Goal: Navigation & Orientation: Find specific page/section

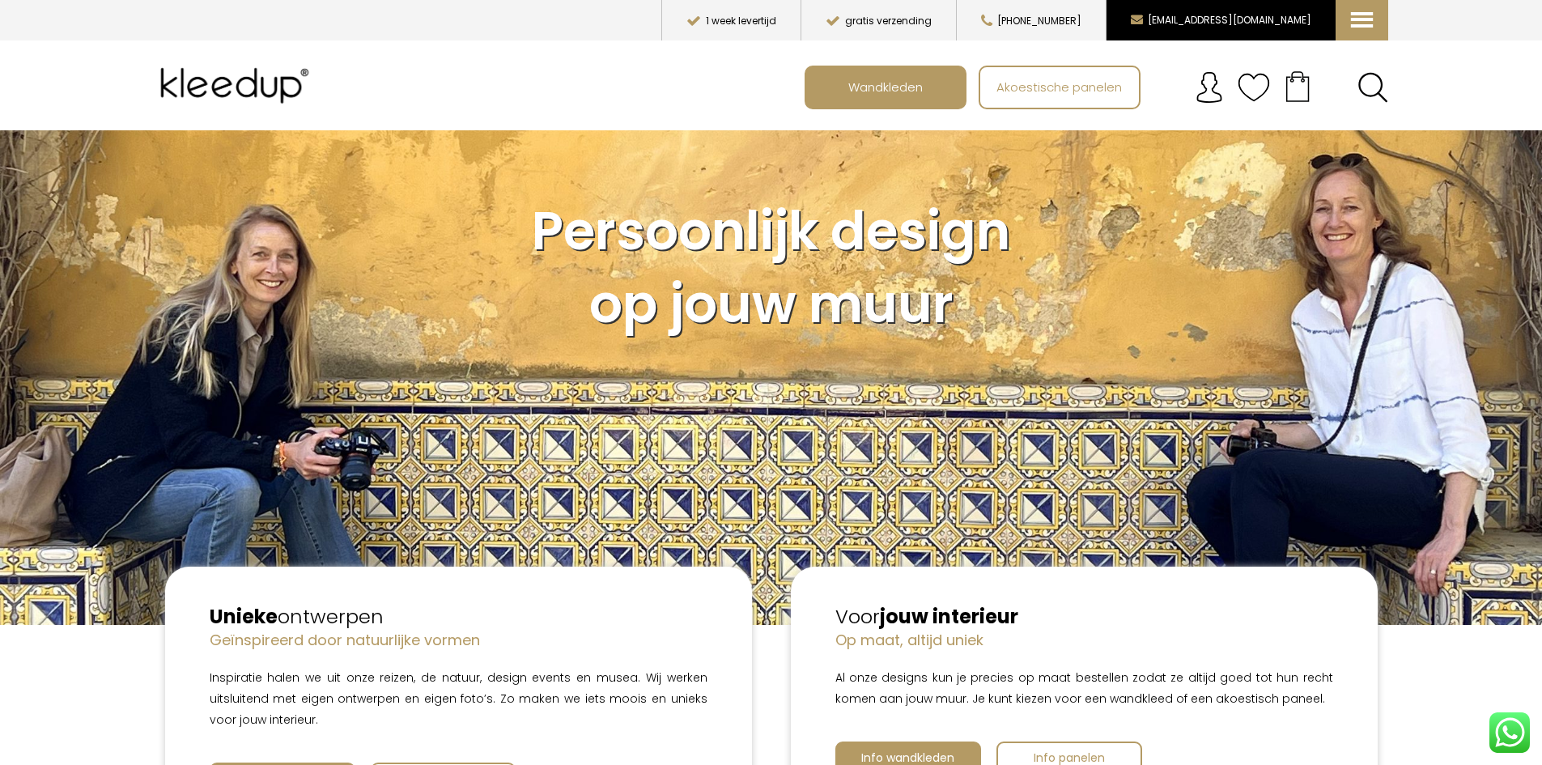
click at [1246, 29] on button "[EMAIL_ADDRESS][DOMAIN_NAME]" at bounding box center [1221, 20] width 230 height 40
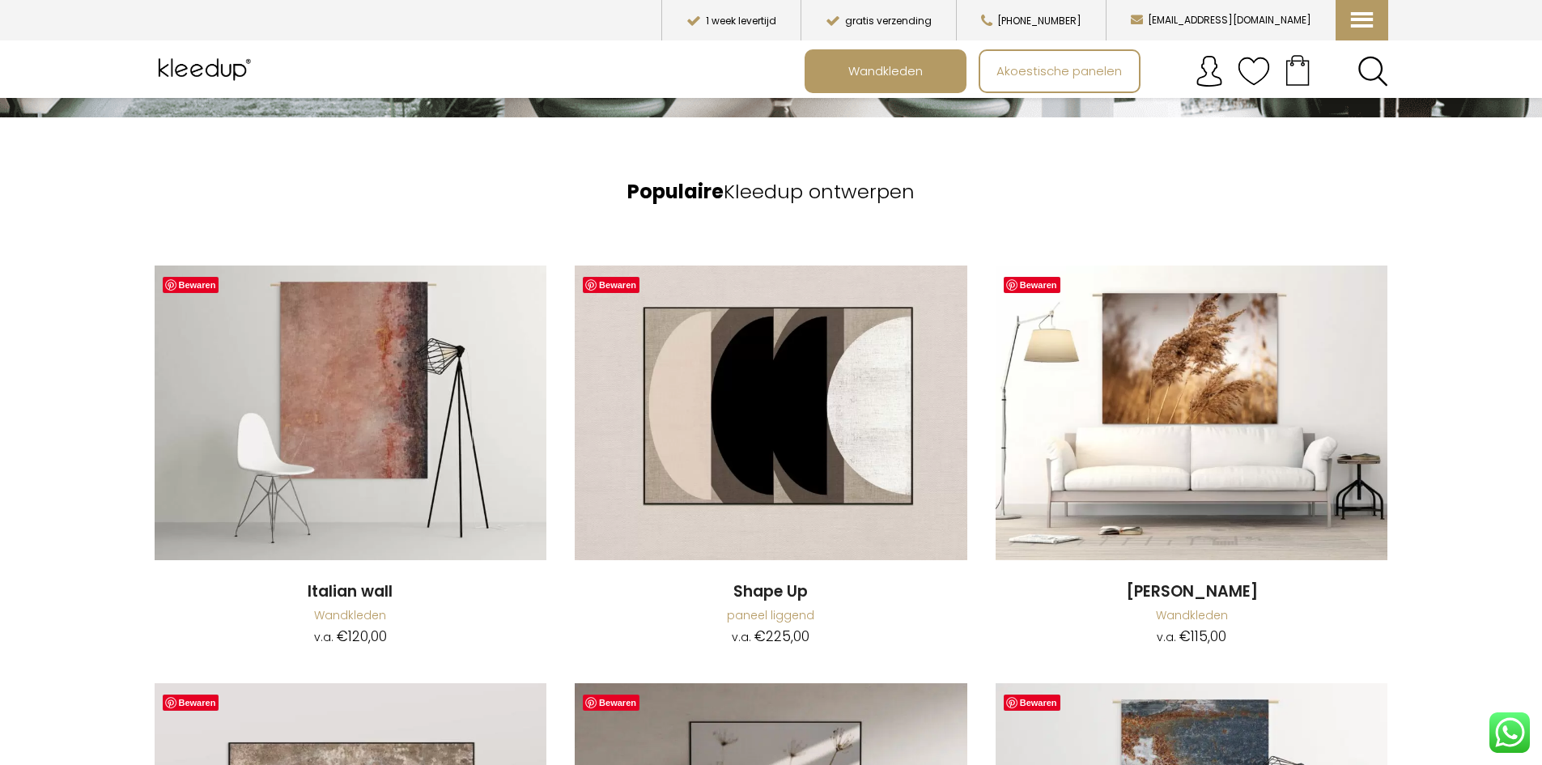
scroll to position [1215, 0]
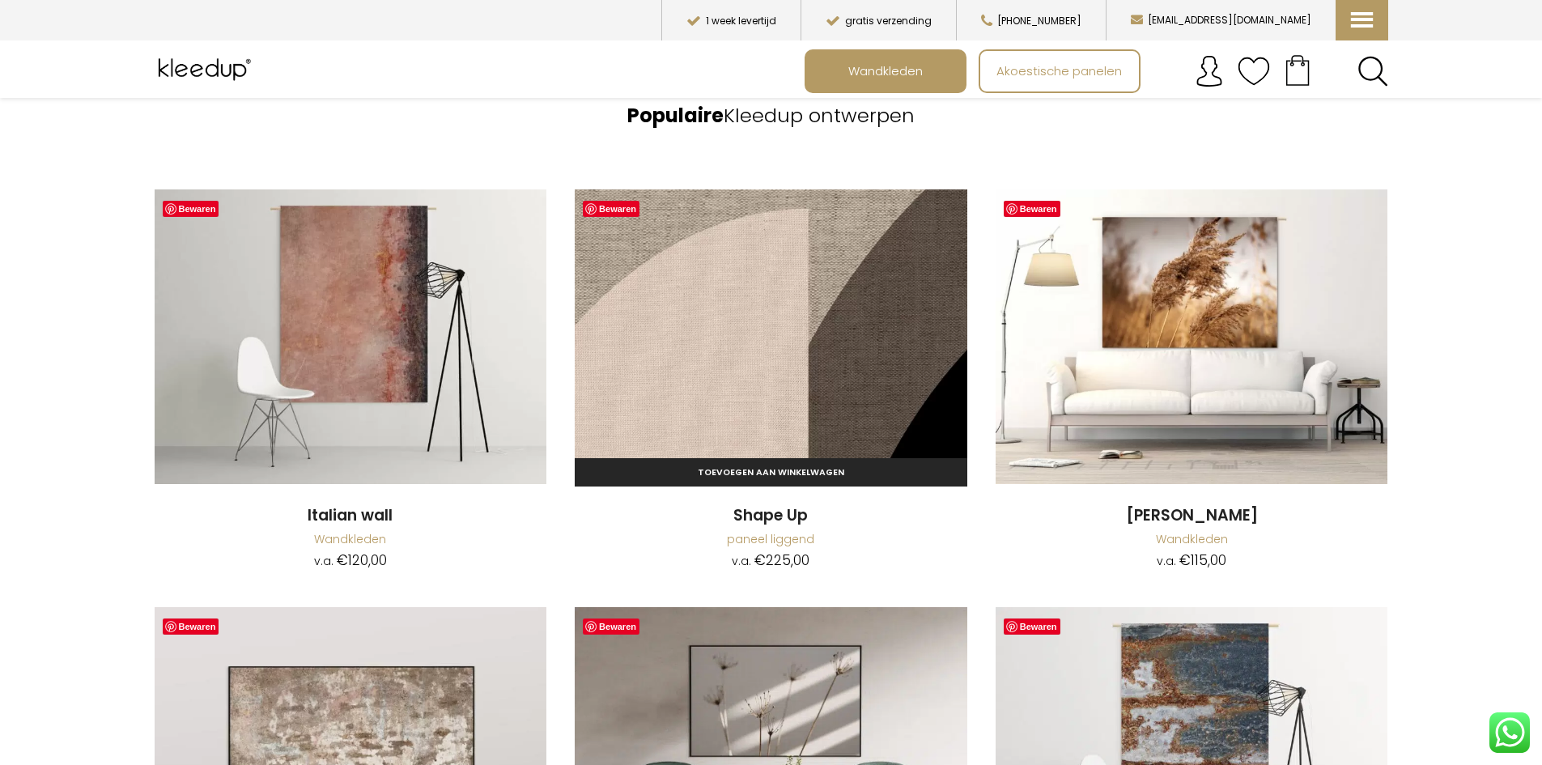
click at [767, 366] on img at bounding box center [771, 336] width 393 height 294
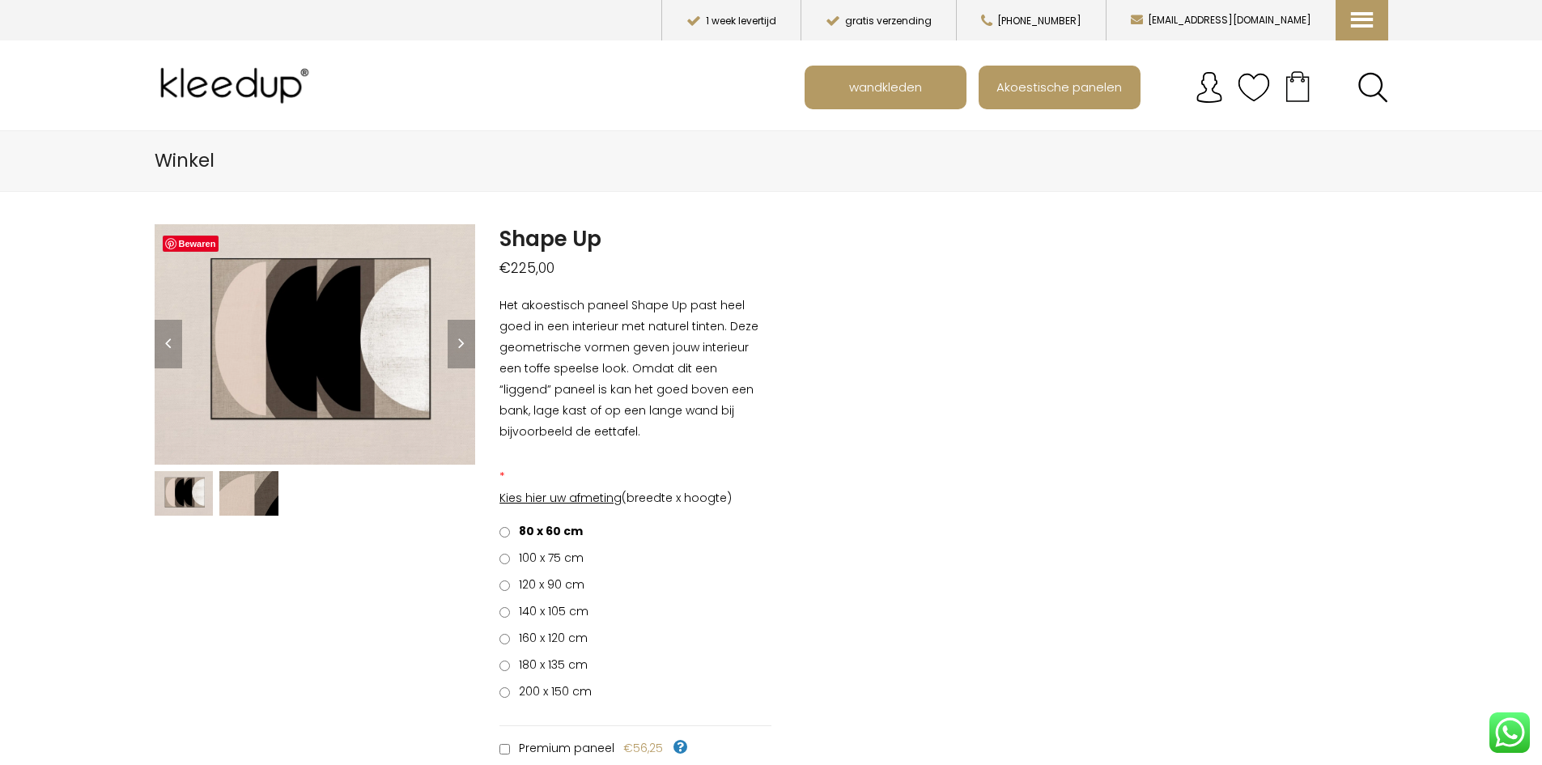
click at [251, 499] on img at bounding box center [248, 493] width 59 height 45
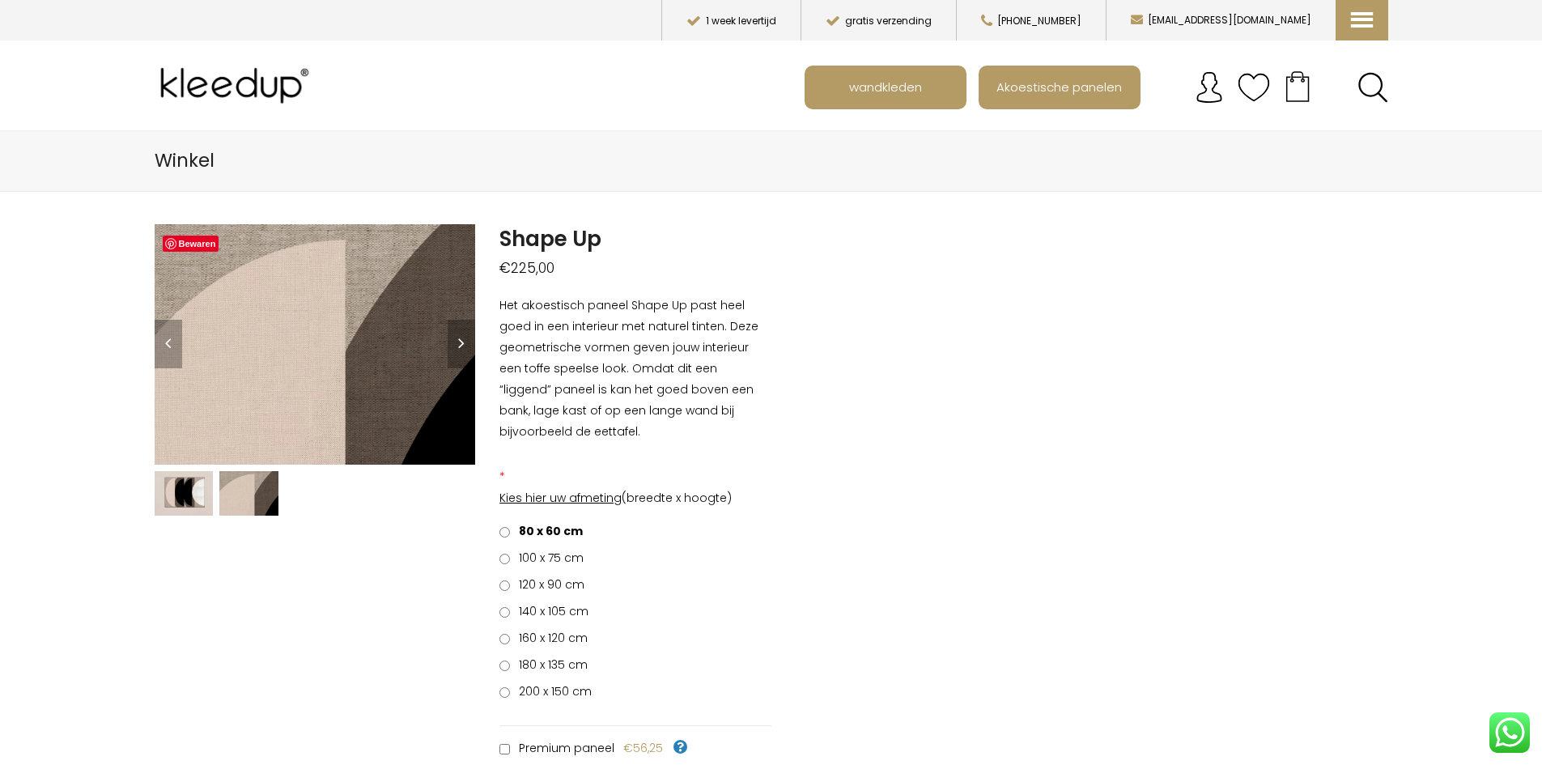
click at [165, 496] on img at bounding box center [184, 493] width 59 height 45
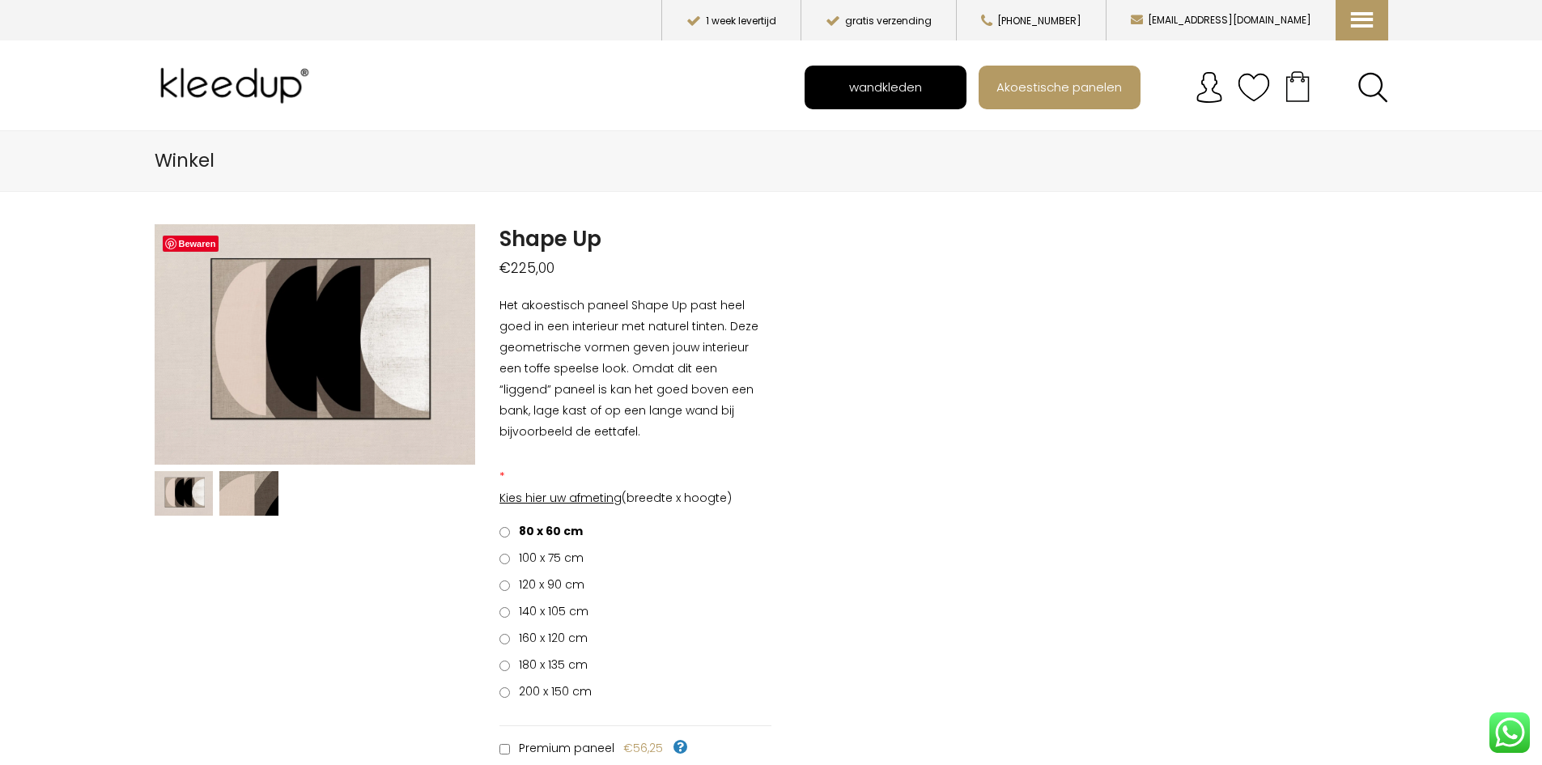
click at [917, 90] on span "wandkleden" at bounding box center [885, 86] width 91 height 31
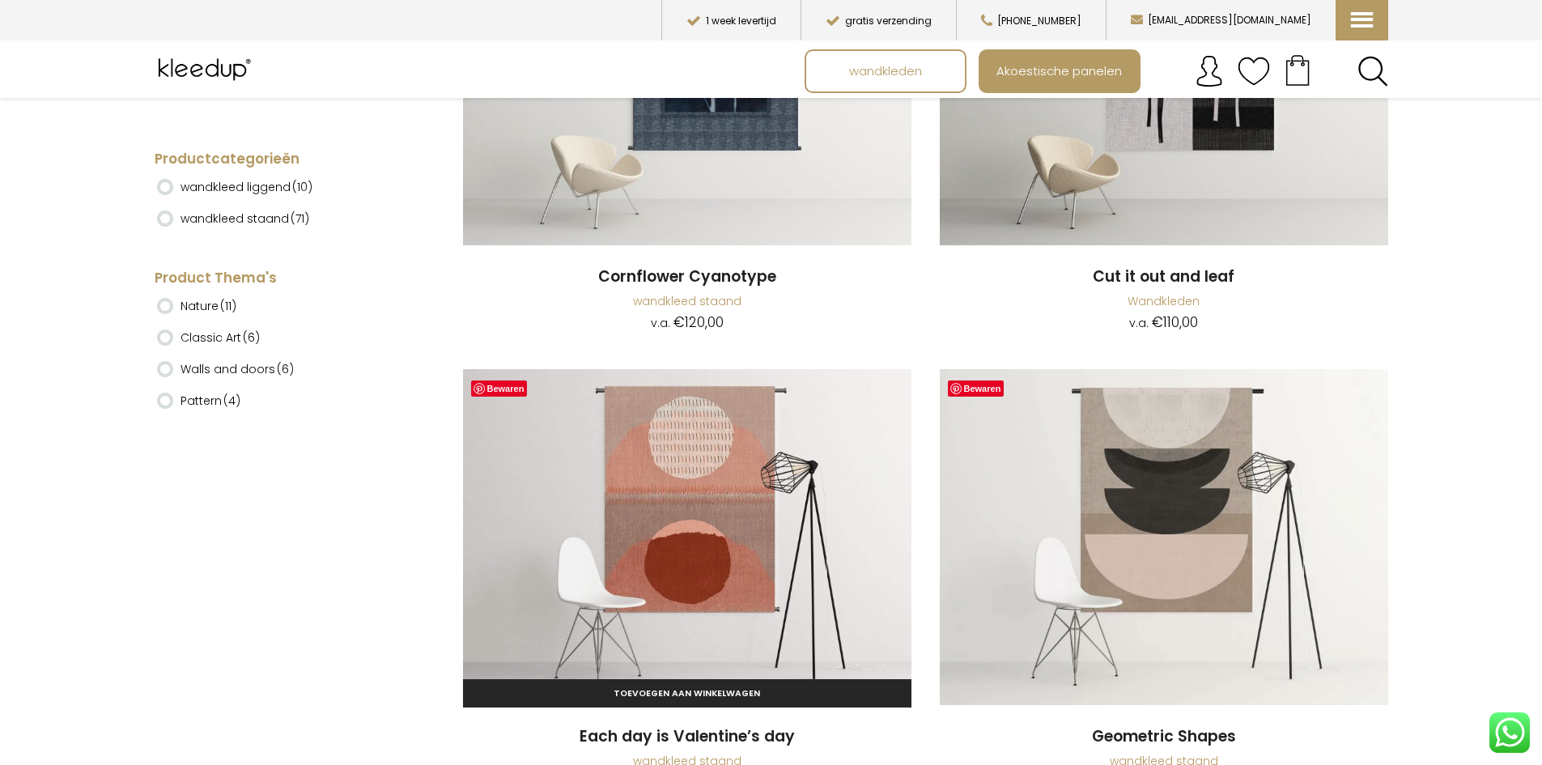
scroll to position [2105, 0]
